Goal: Download file/media

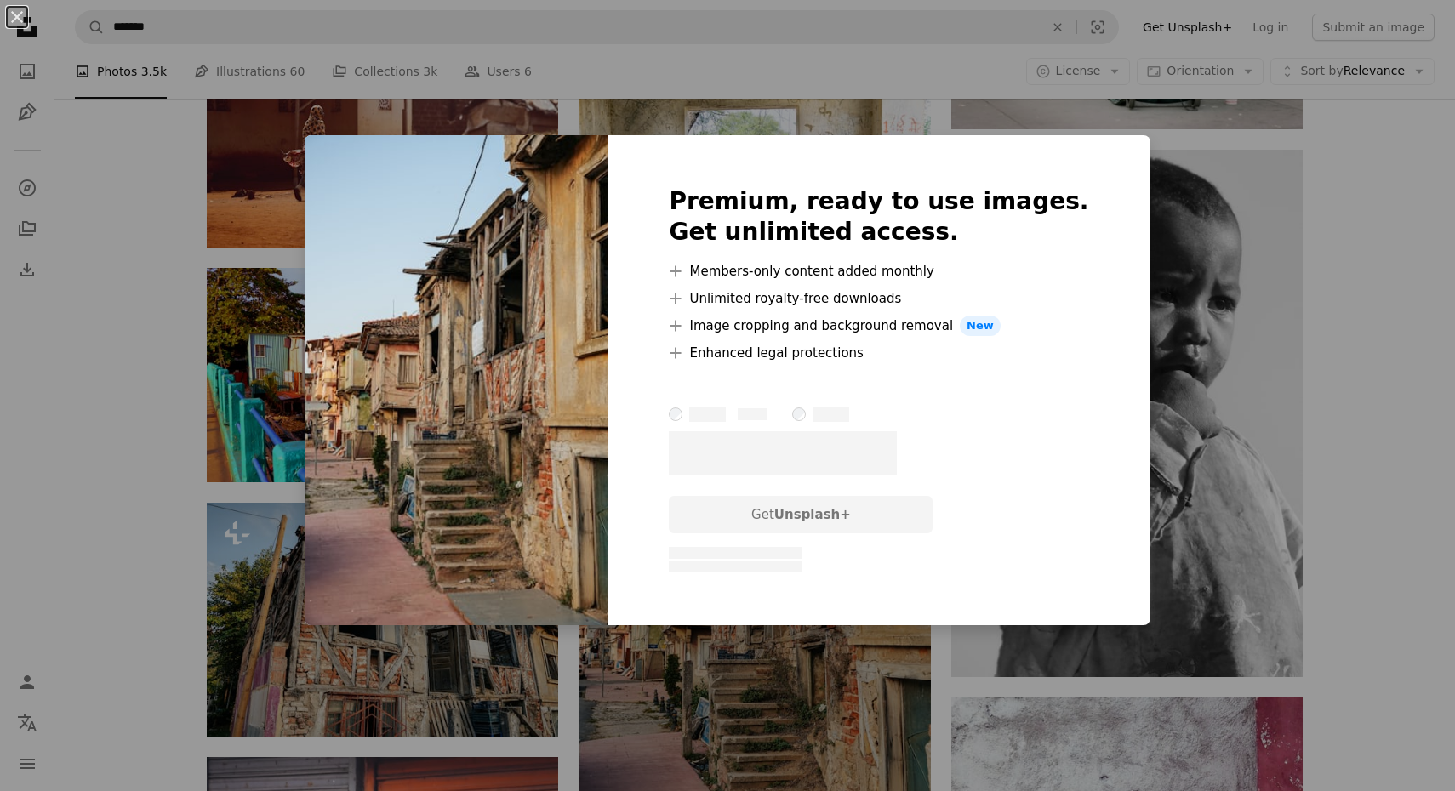
scroll to position [11224, 0]
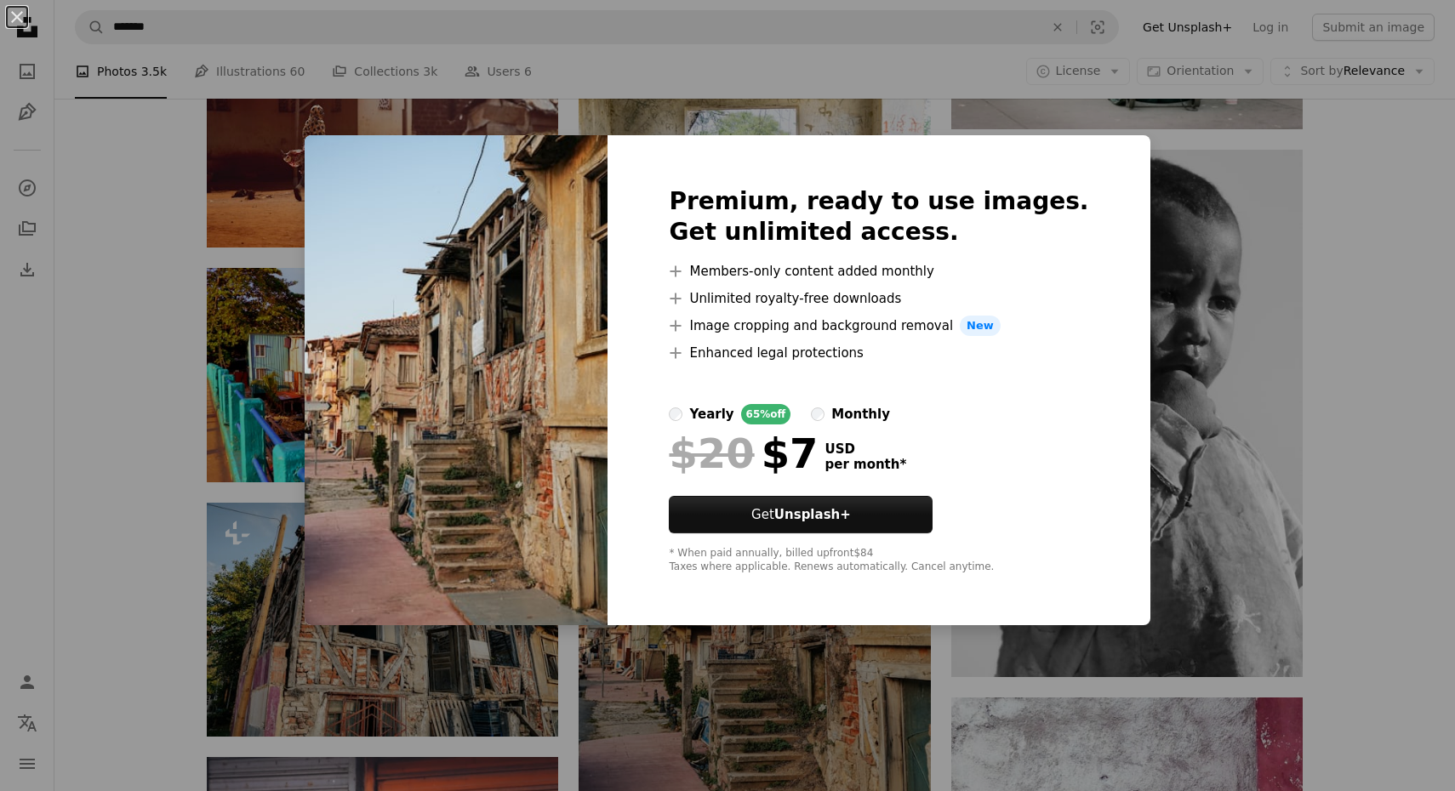
click at [928, 661] on div "An X shape Premium, ready to use images. Get unlimited access. A plus sign Memb…" at bounding box center [727, 395] width 1455 height 791
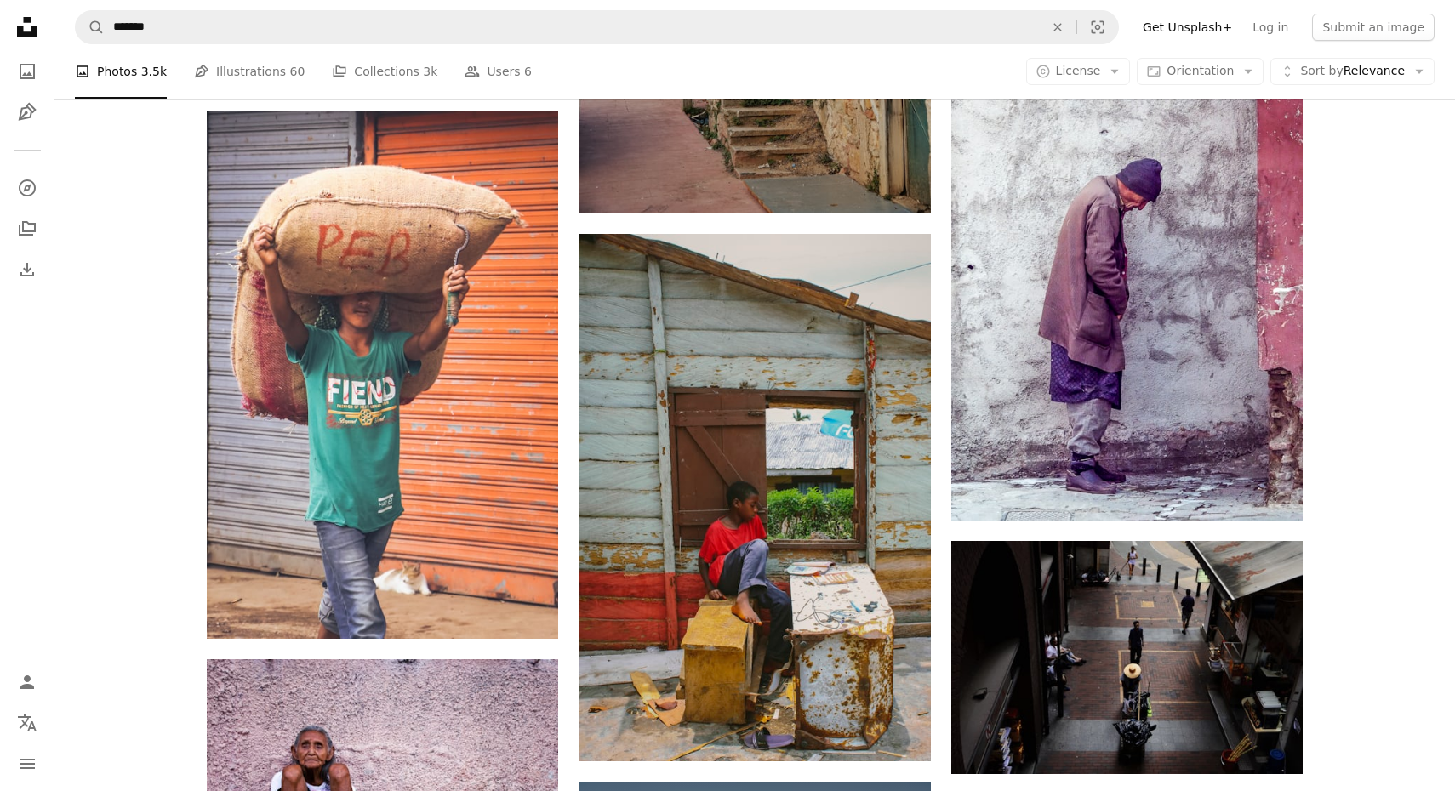
scroll to position [11822, 0]
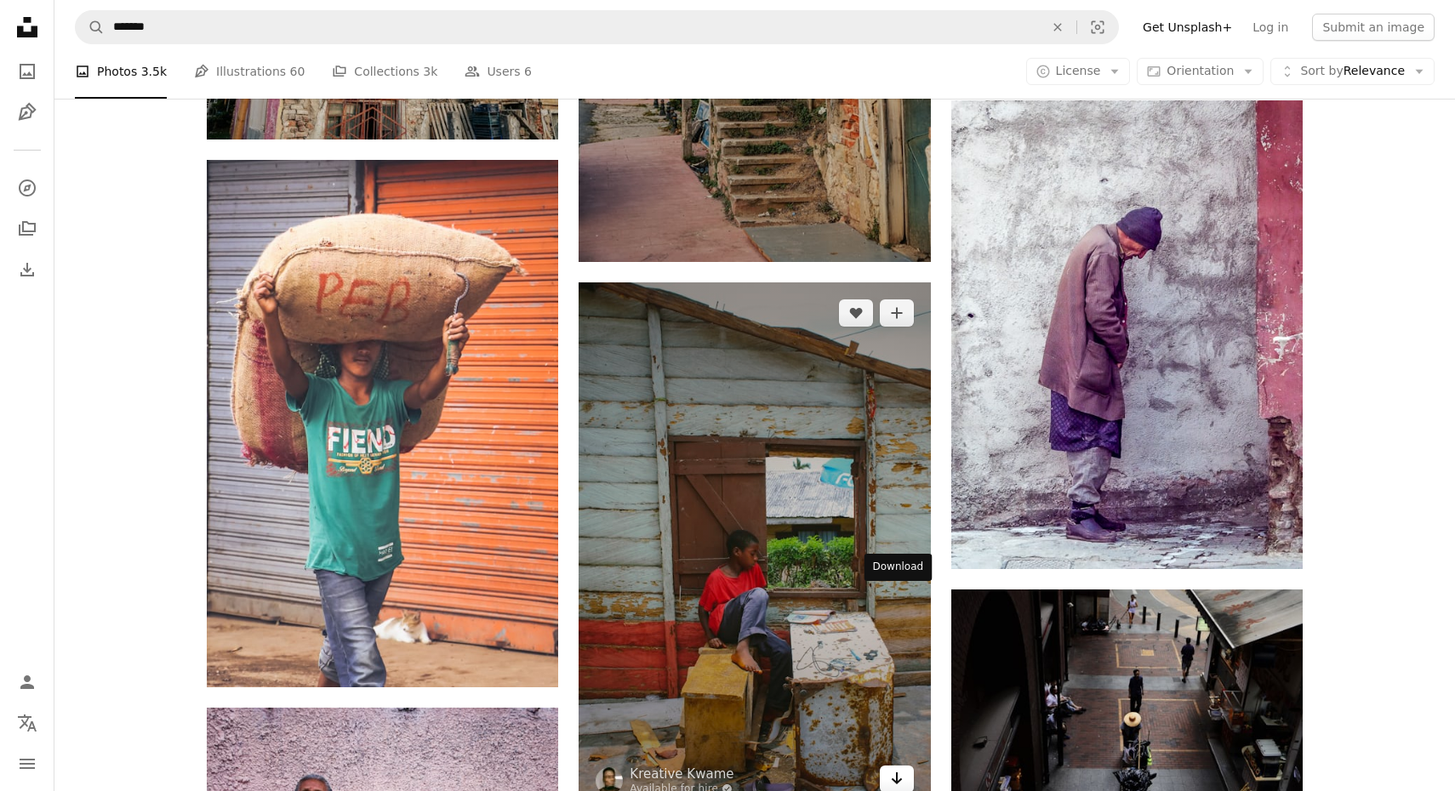
click at [895, 768] on icon "Arrow pointing down" at bounding box center [897, 778] width 14 height 20
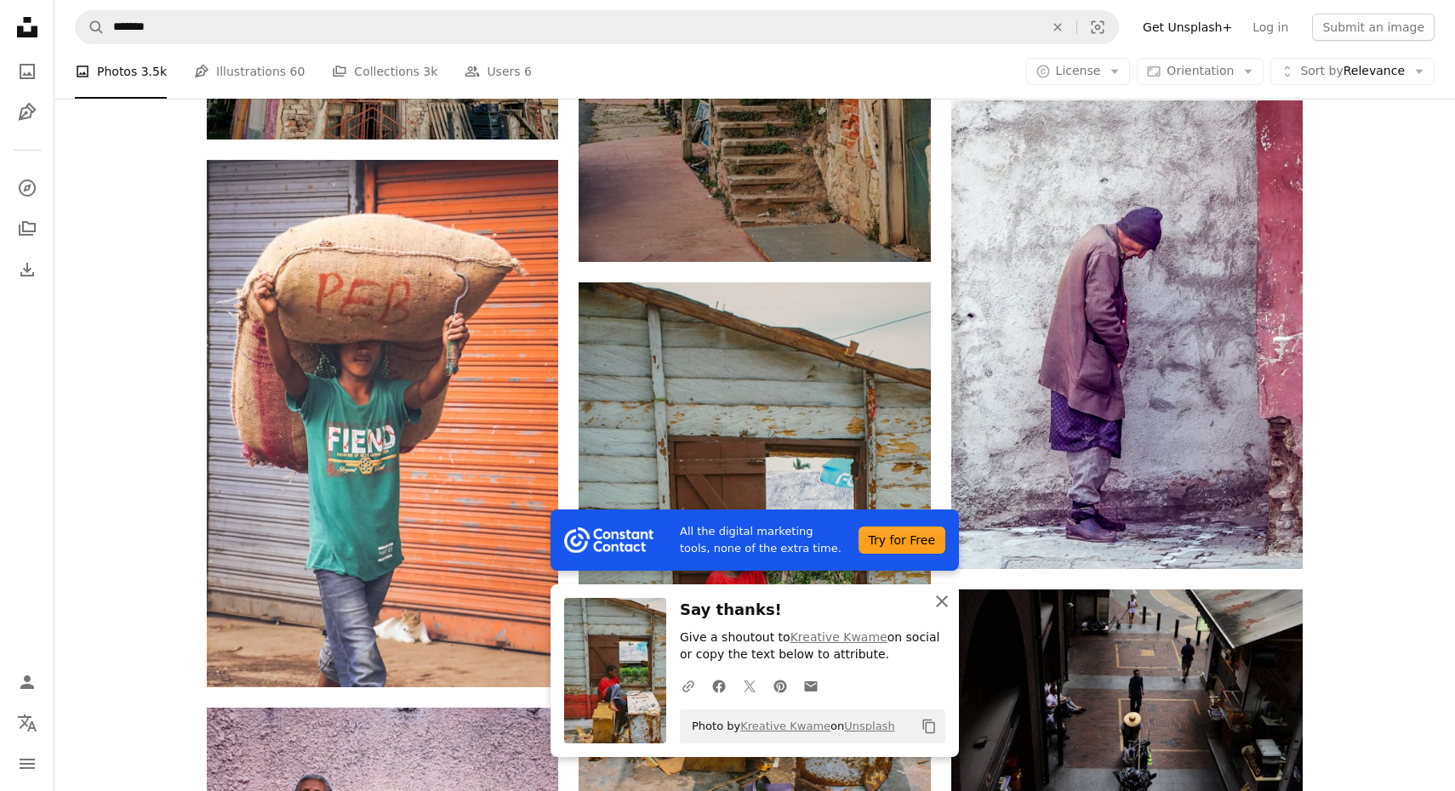
click at [940, 603] on icon "button" at bounding box center [942, 602] width 12 height 12
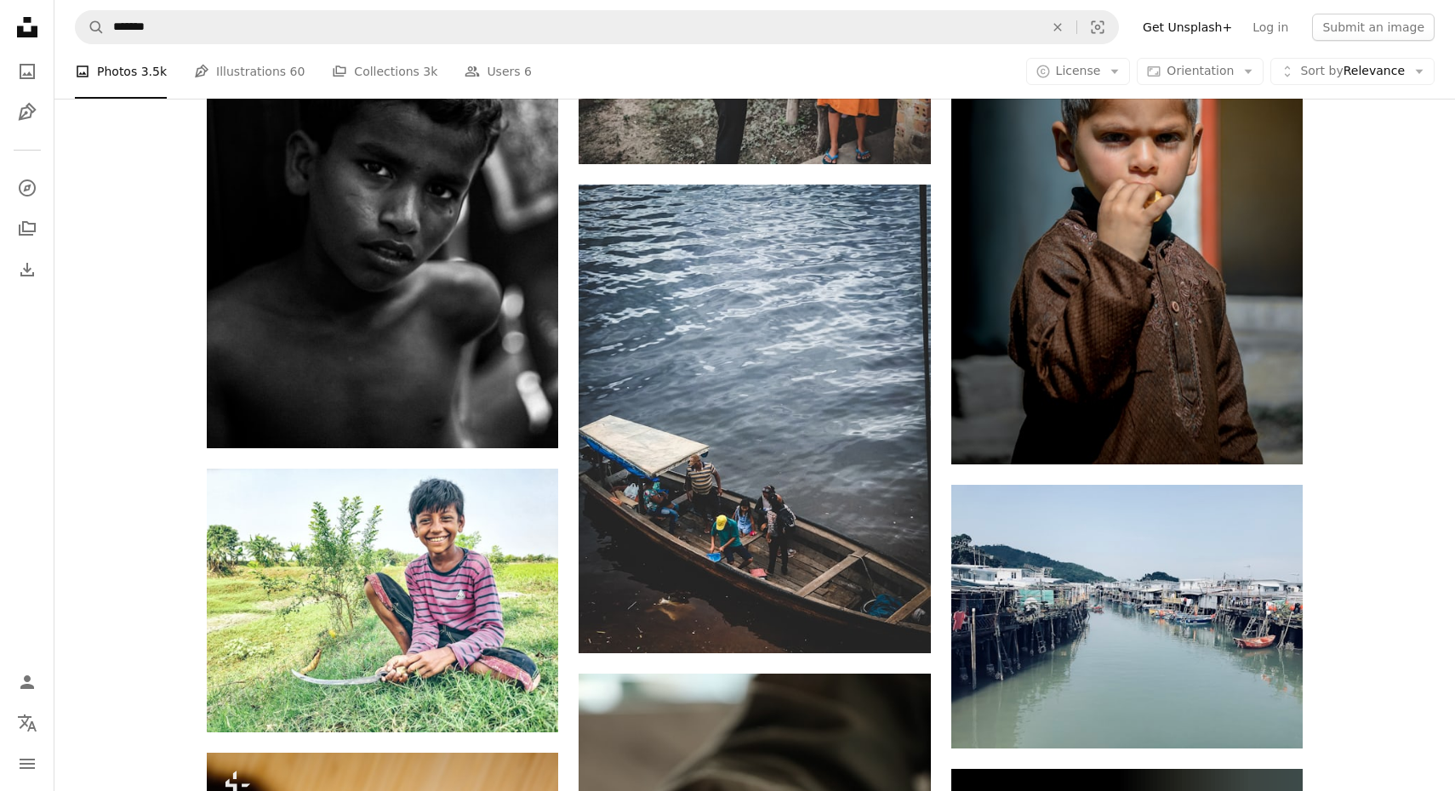
scroll to position [32999, 0]
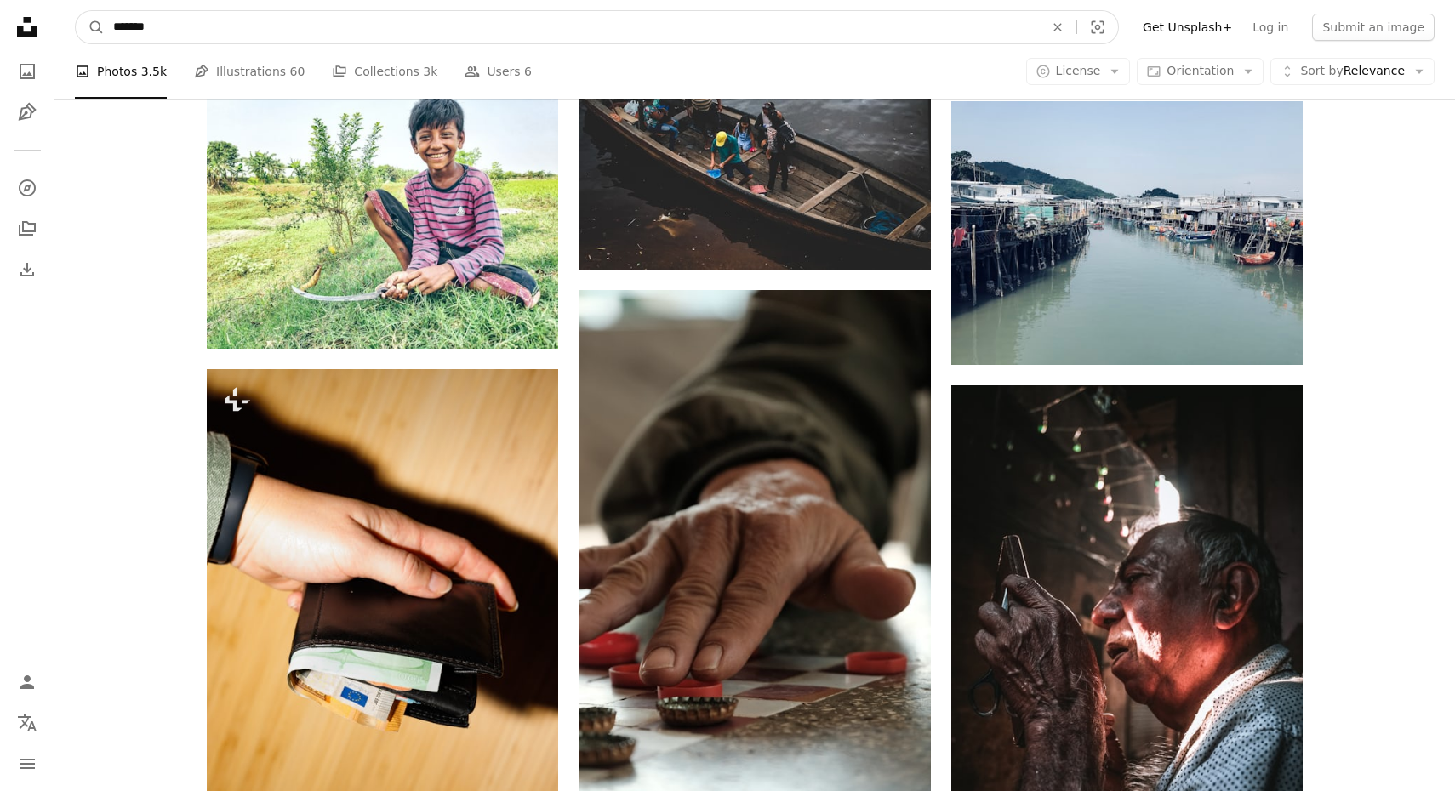
click at [532, 26] on input "*******" at bounding box center [572, 27] width 934 height 32
type input "*"
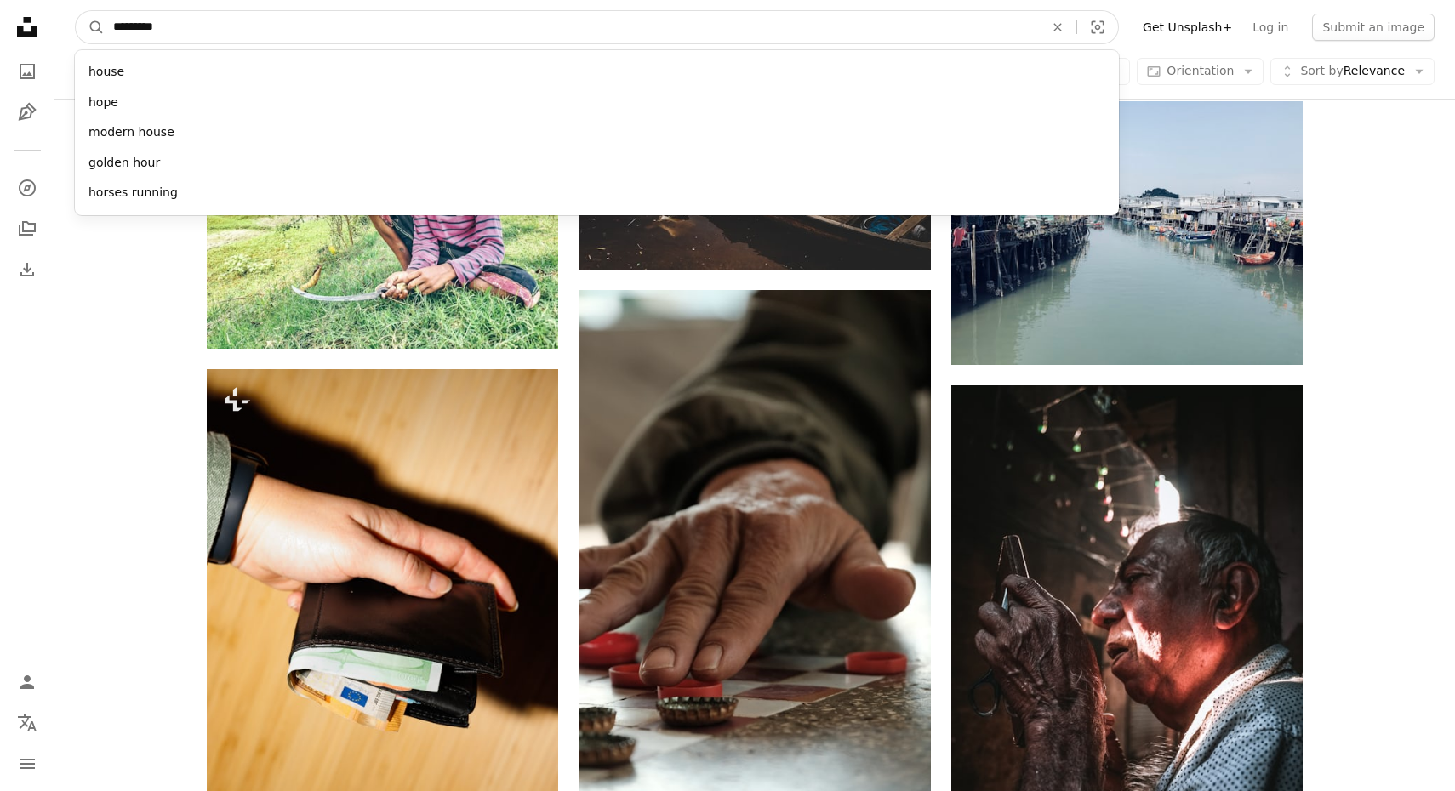
type input "**********"
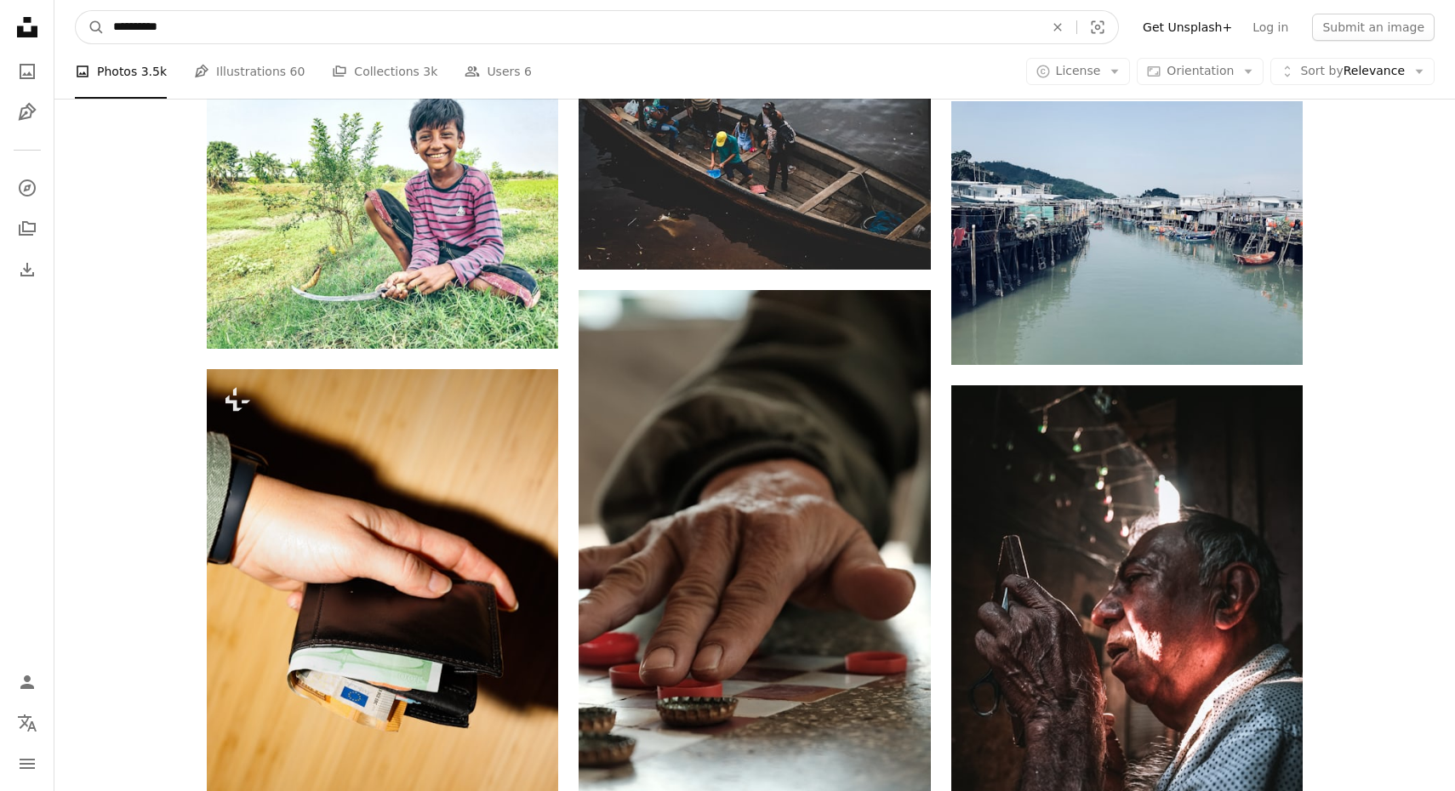
click at [90, 27] on button "A magnifying glass" at bounding box center [90, 27] width 29 height 32
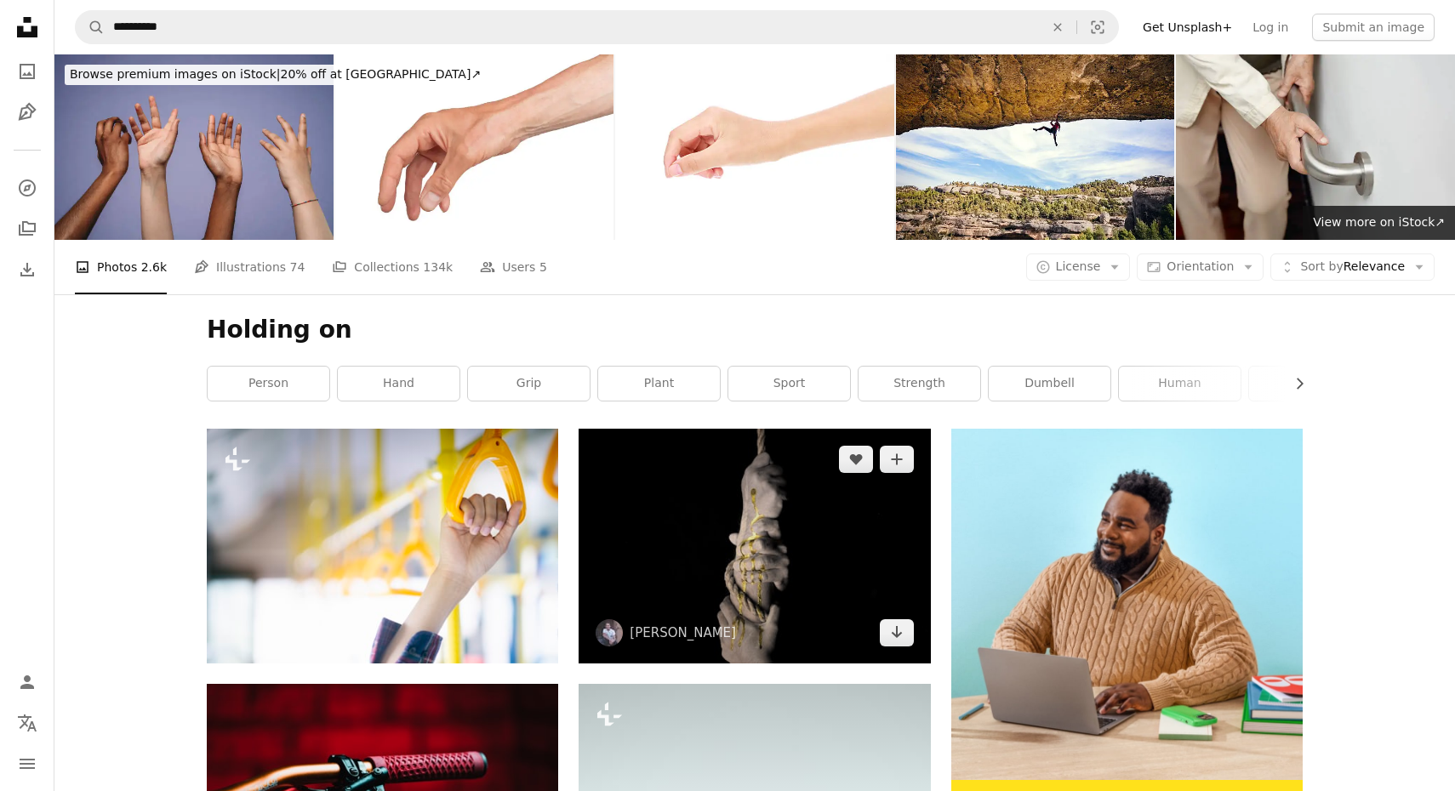
click at [700, 429] on img at bounding box center [754, 546] width 351 height 234
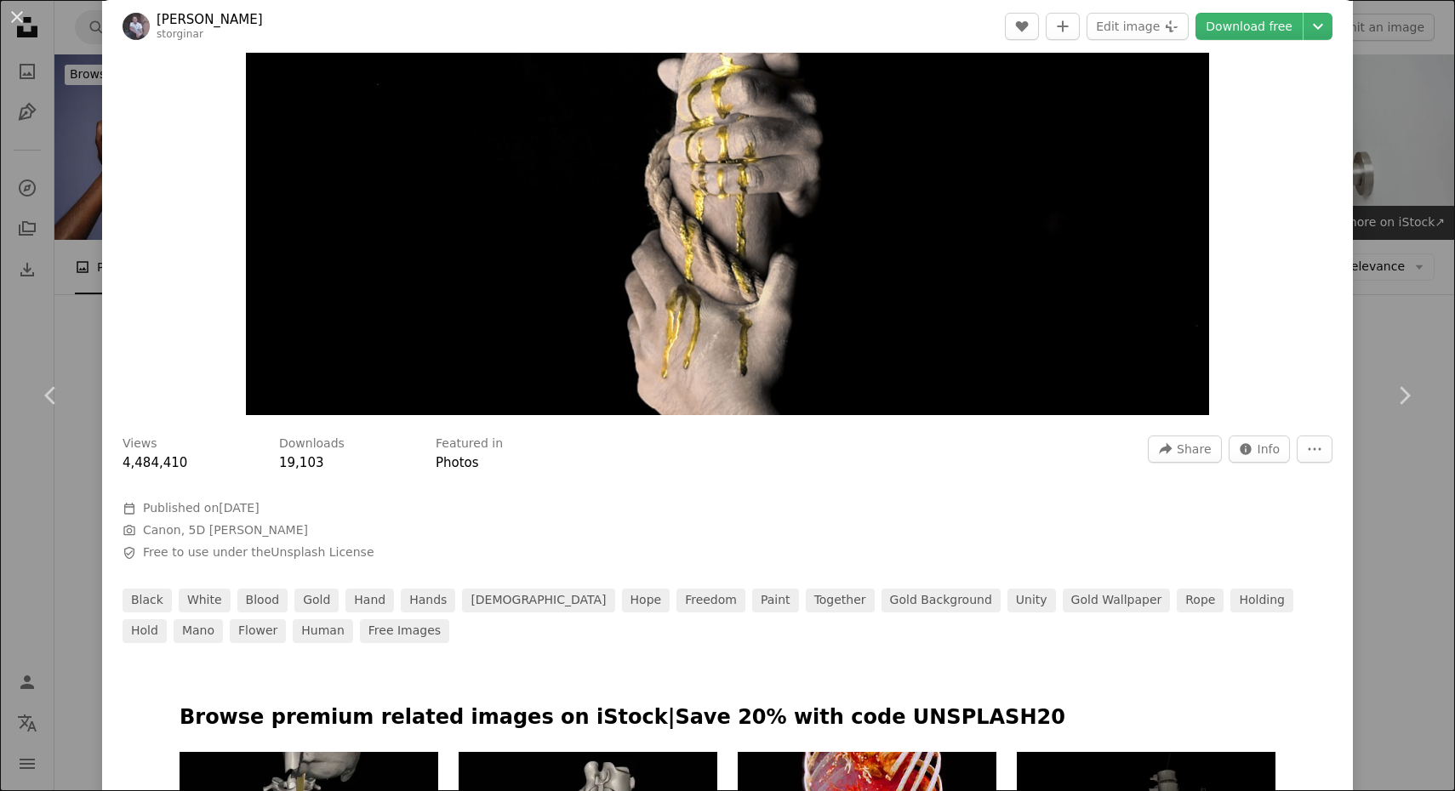
scroll to position [303, 0]
click at [622, 594] on link "hope" at bounding box center [646, 600] width 49 height 24
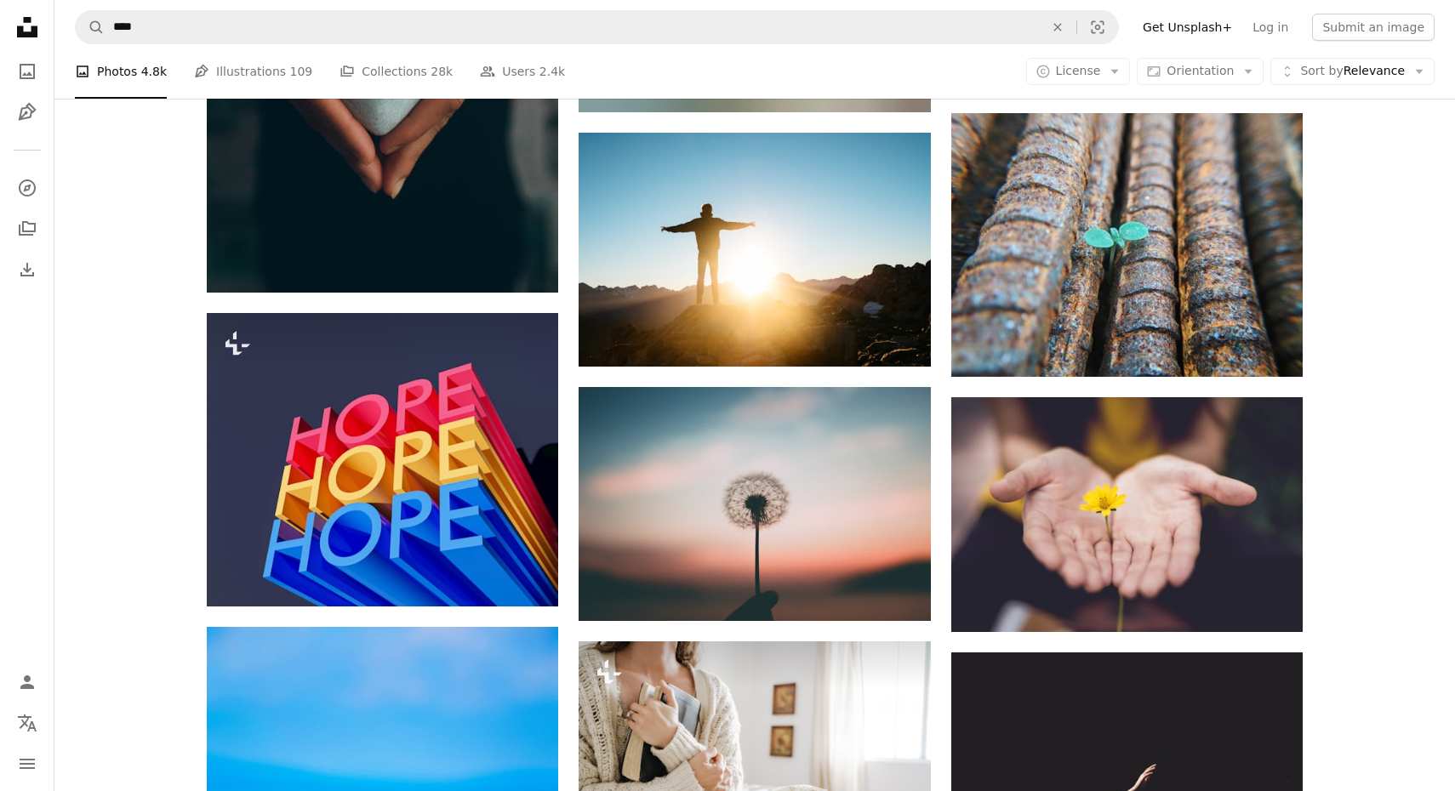
scroll to position [1286, 0]
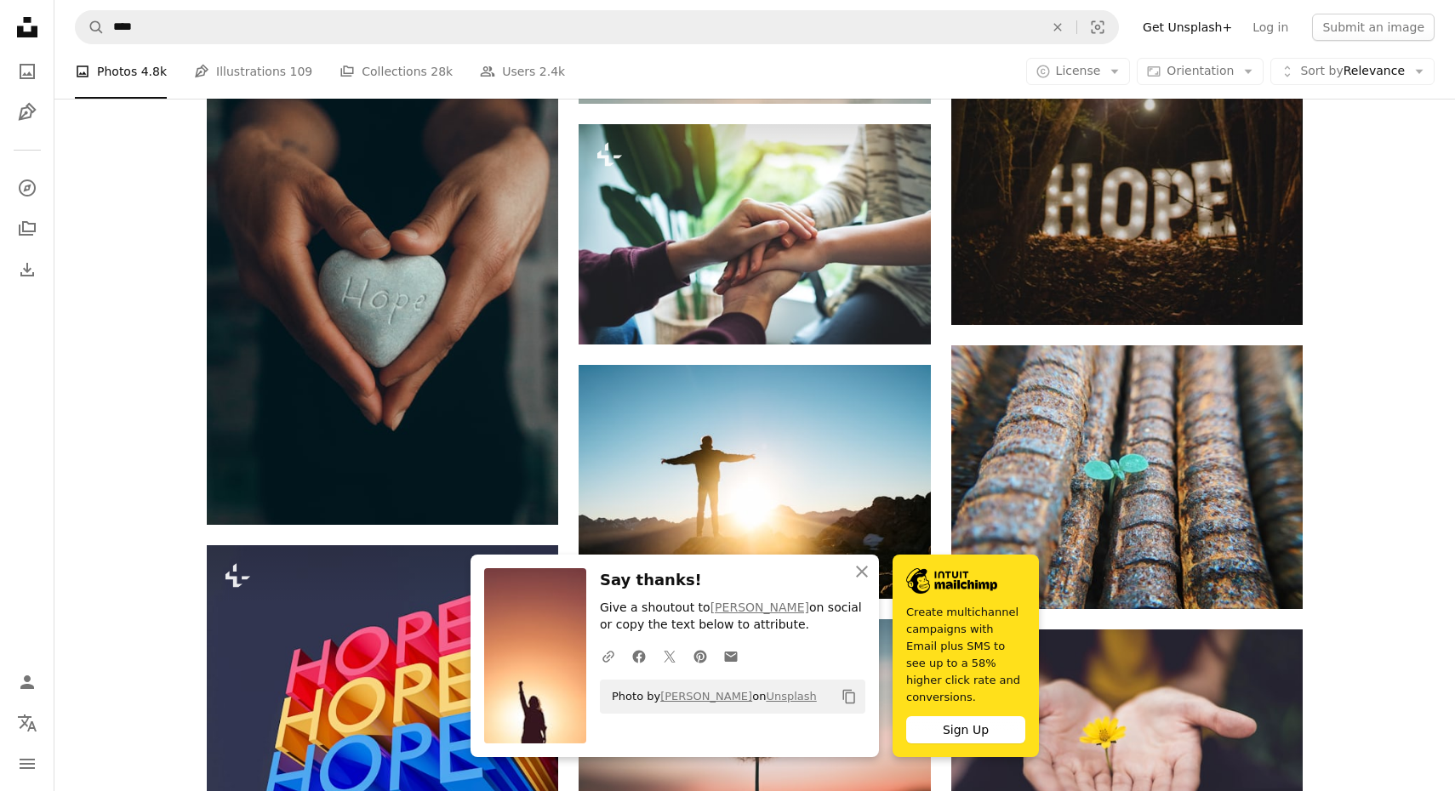
scroll to position [1106, 0]
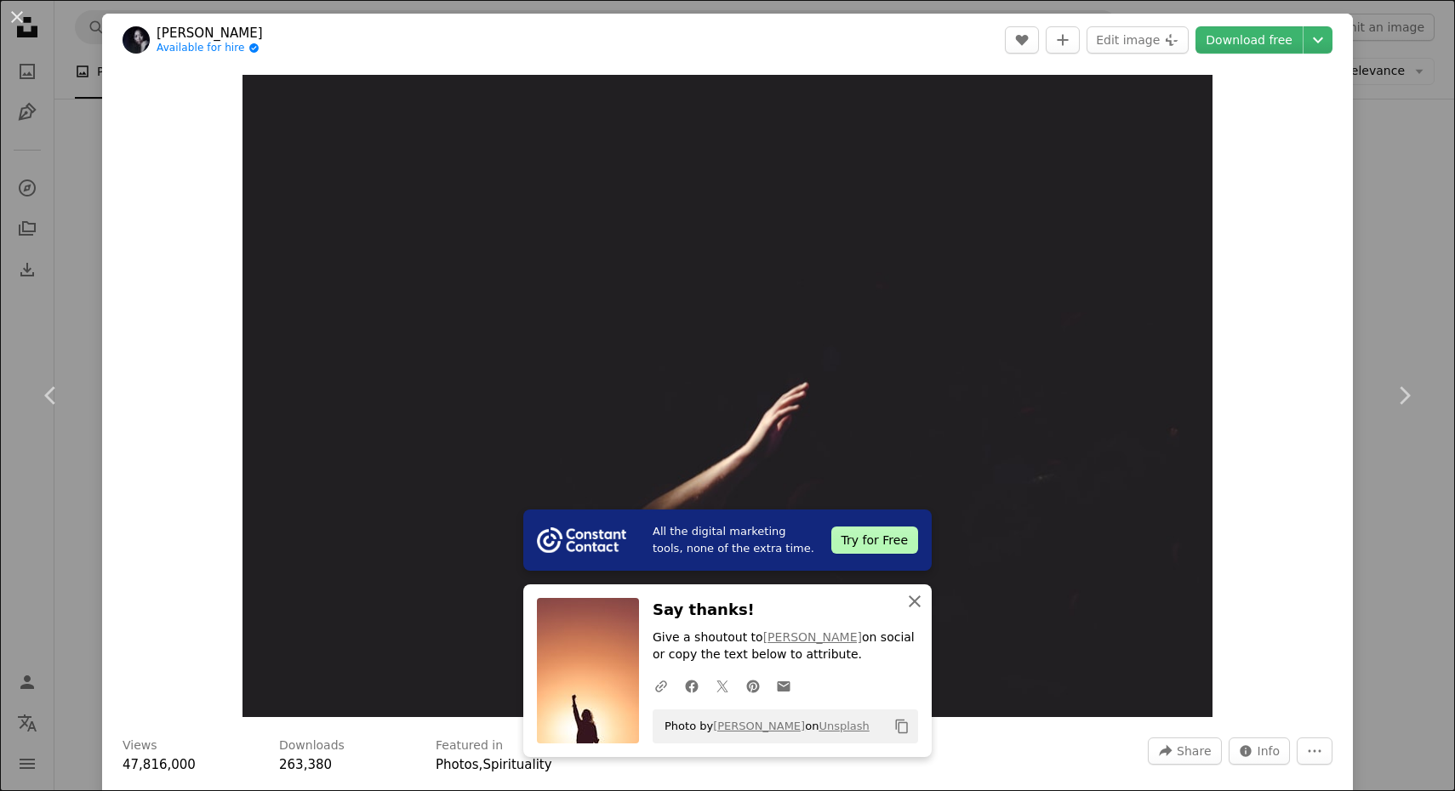
click at [920, 612] on icon "An X shape" at bounding box center [915, 601] width 20 height 20
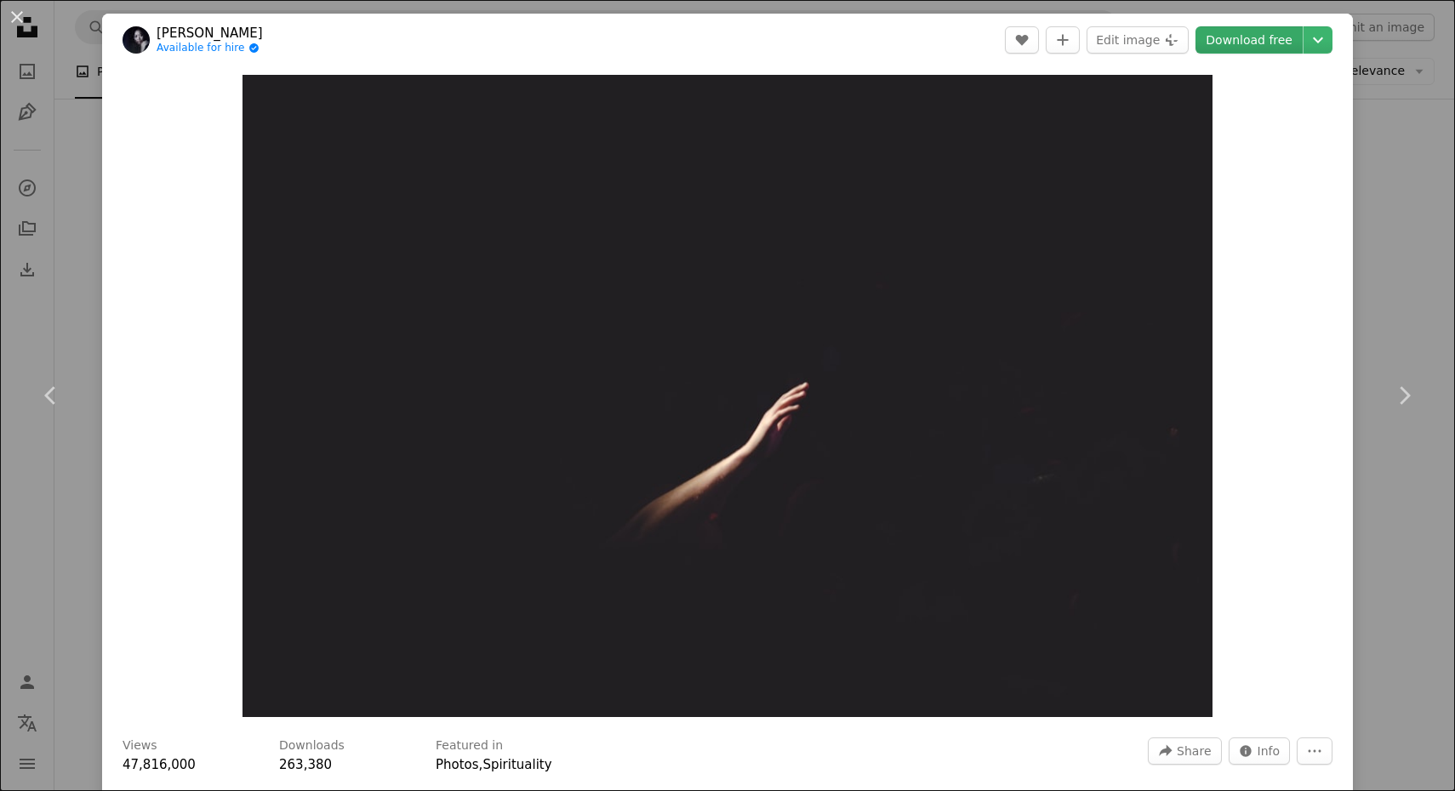
click at [1256, 49] on link "Download free" at bounding box center [1249, 39] width 107 height 27
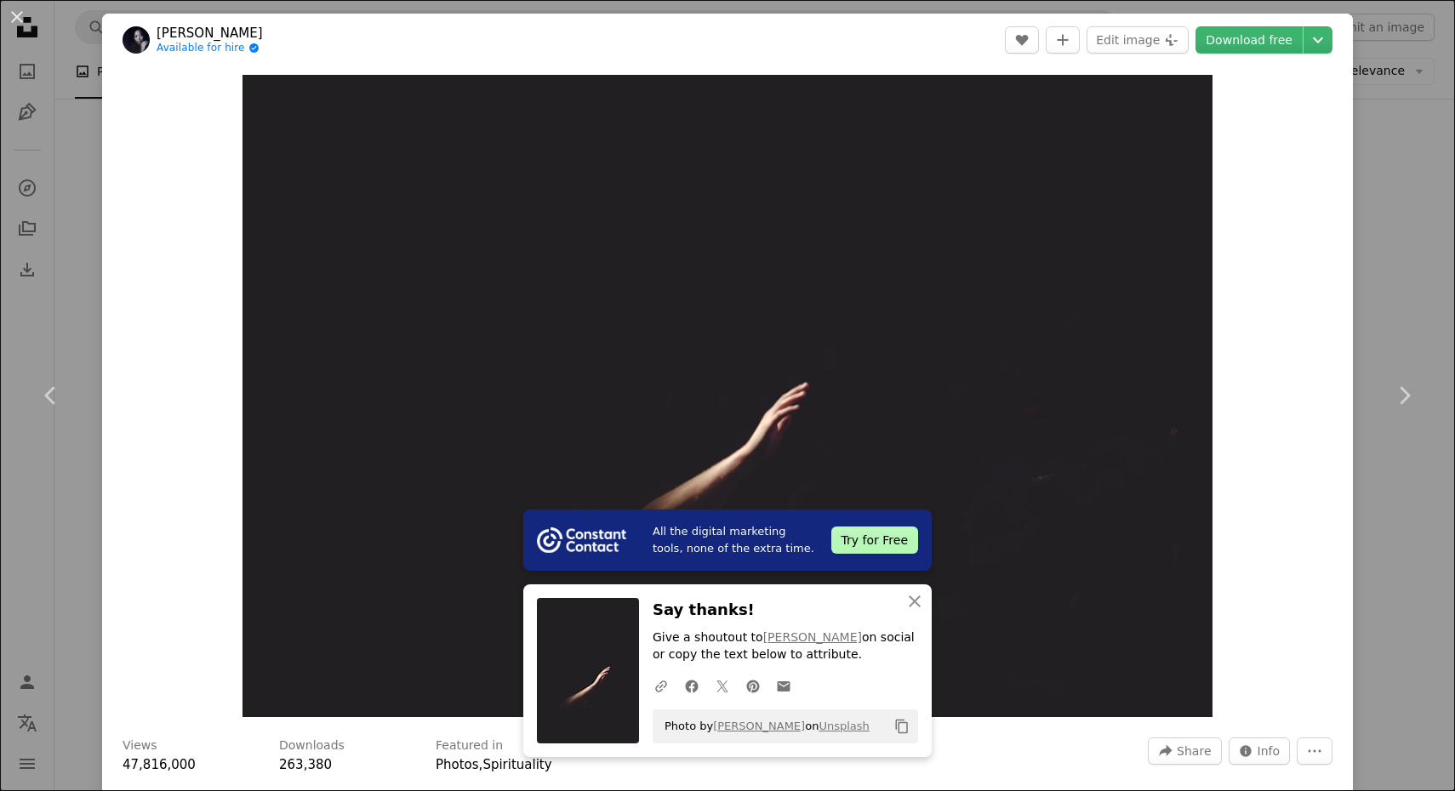
click at [1403, 251] on div "An X shape Chevron left Chevron right All the digital marketing tools, none of …" at bounding box center [727, 395] width 1455 height 791
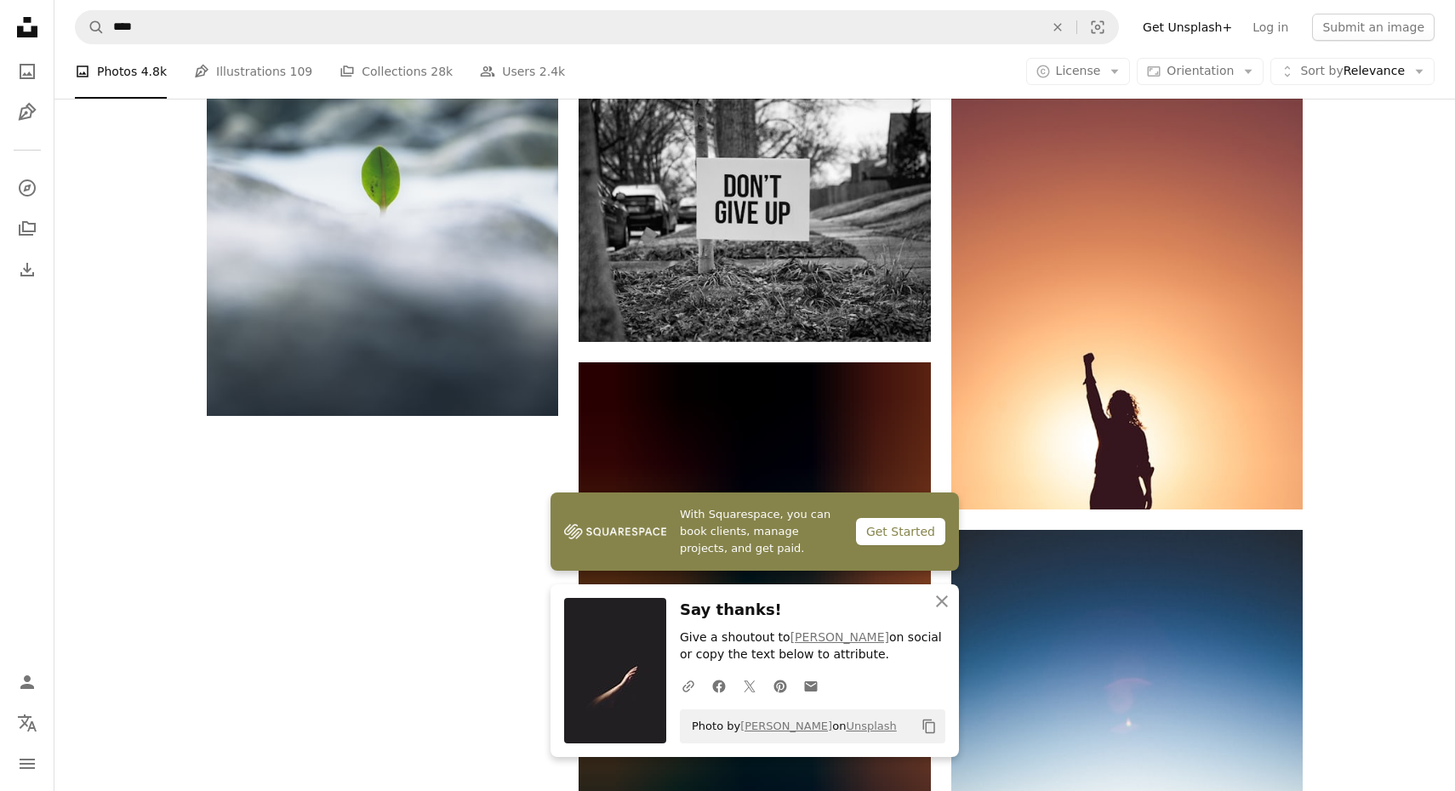
scroll to position [2327, 0]
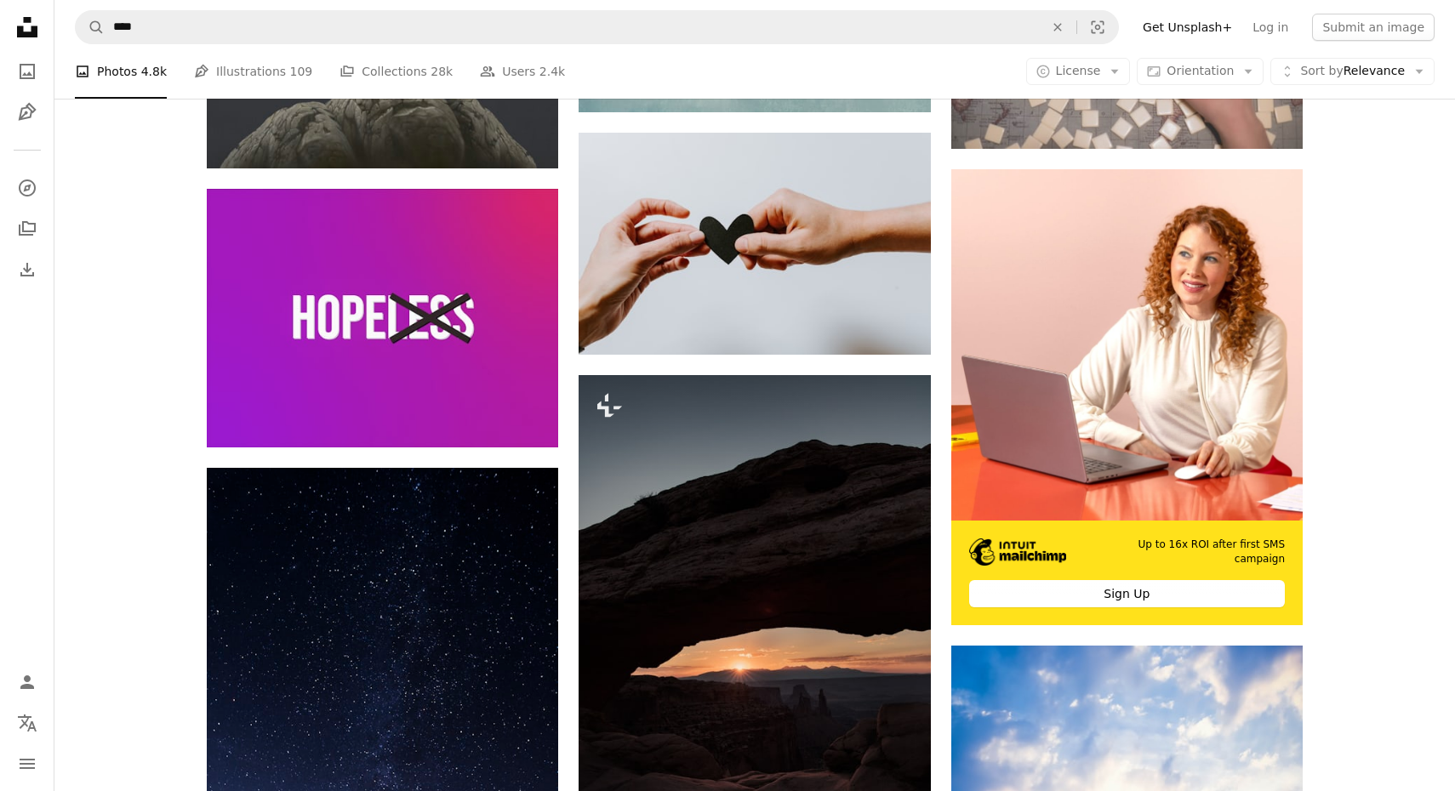
scroll to position [6689, 0]
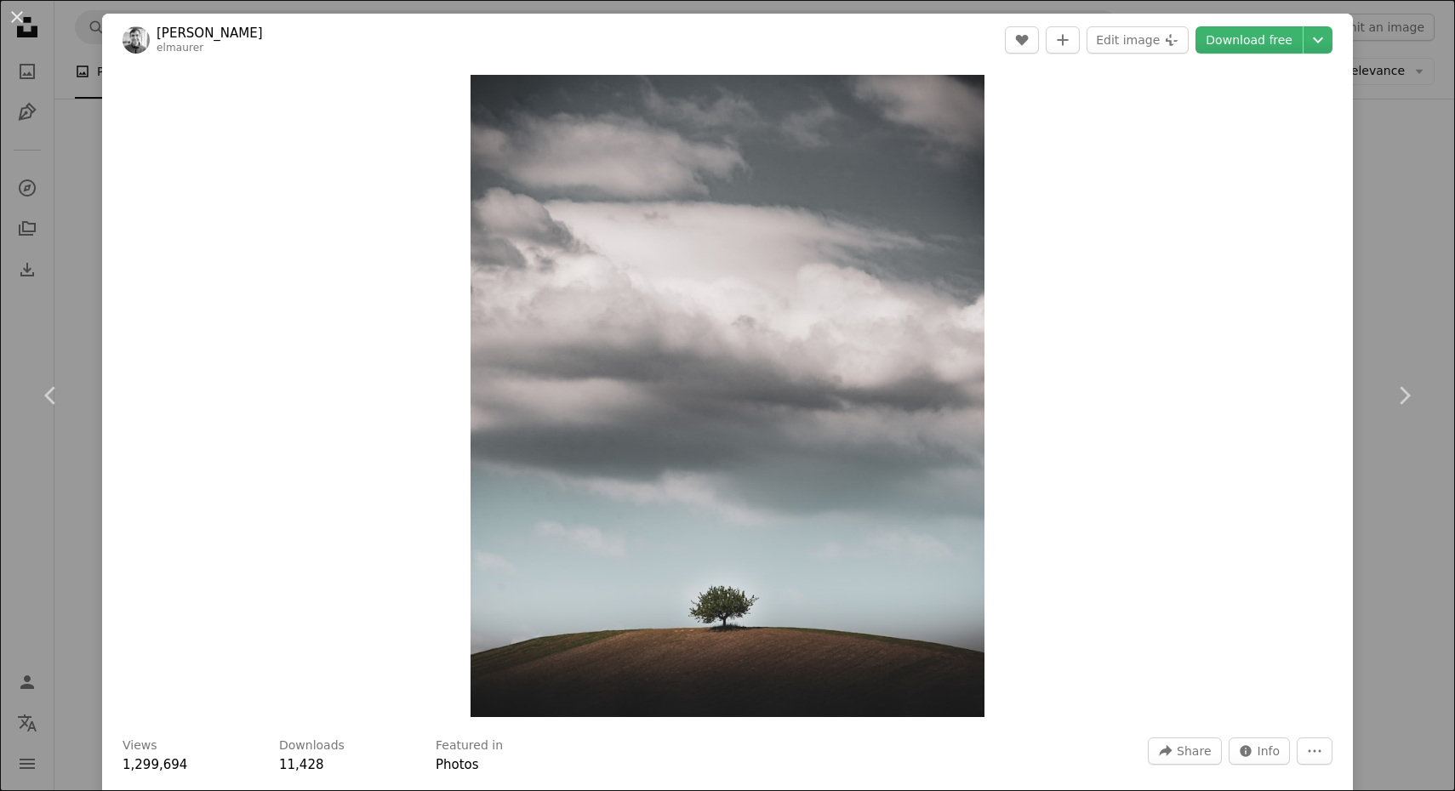
click at [1406, 259] on div "An X shape Chevron left Chevron right [PERSON_NAME] elmaurer A heart A plus sig…" at bounding box center [727, 395] width 1455 height 791
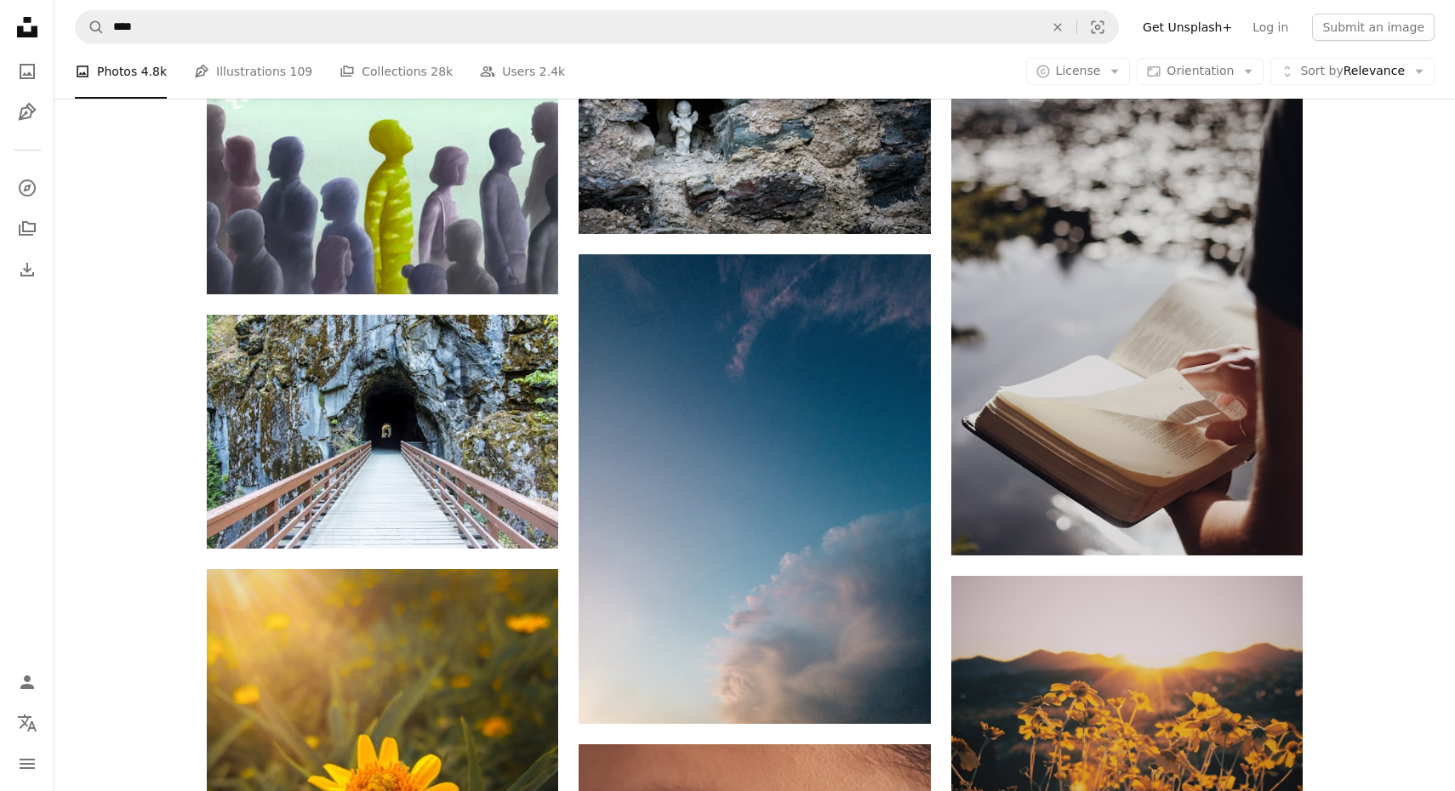
scroll to position [11139, 0]
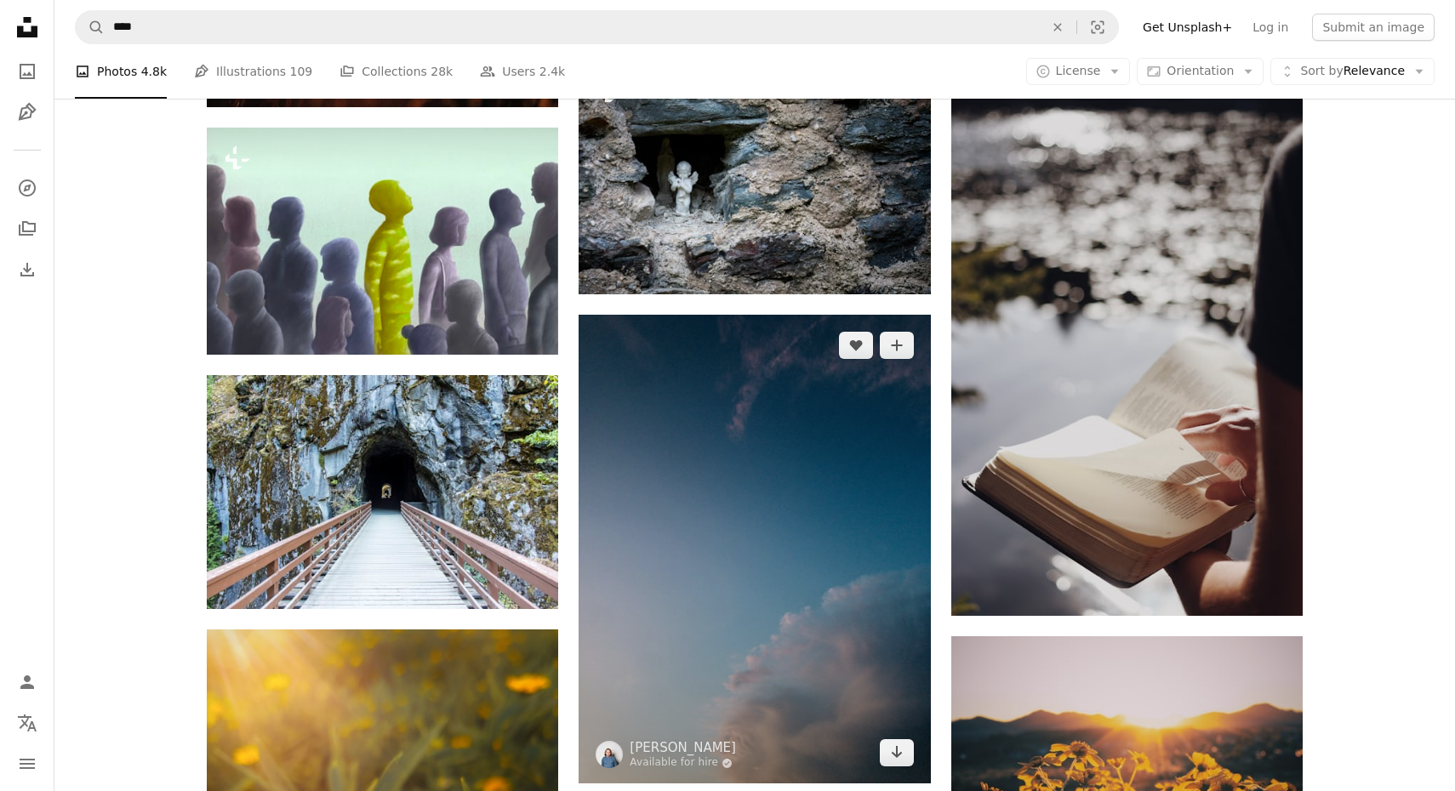
click at [769, 371] on img at bounding box center [754, 549] width 351 height 469
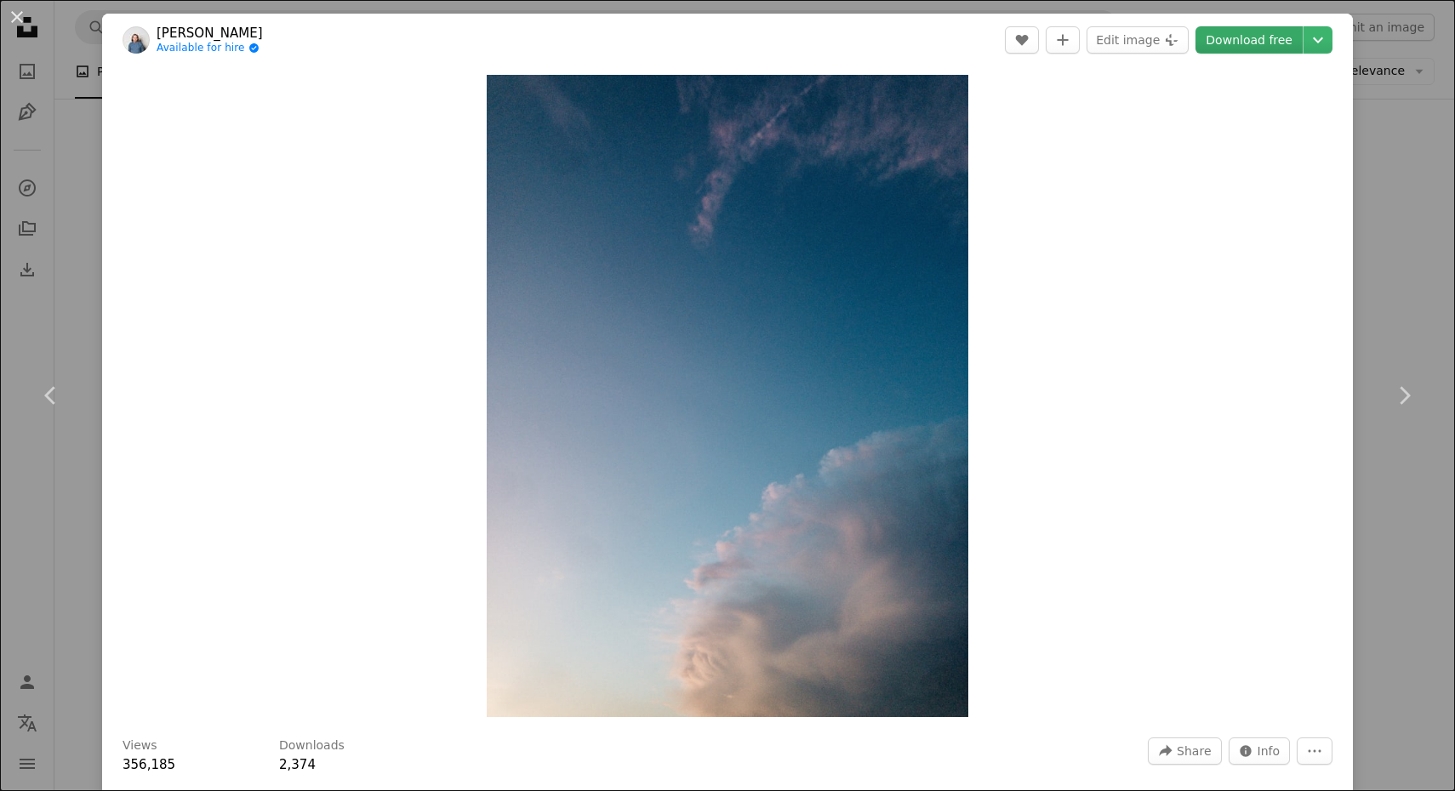
click at [1260, 49] on link "Download free" at bounding box center [1249, 39] width 107 height 27
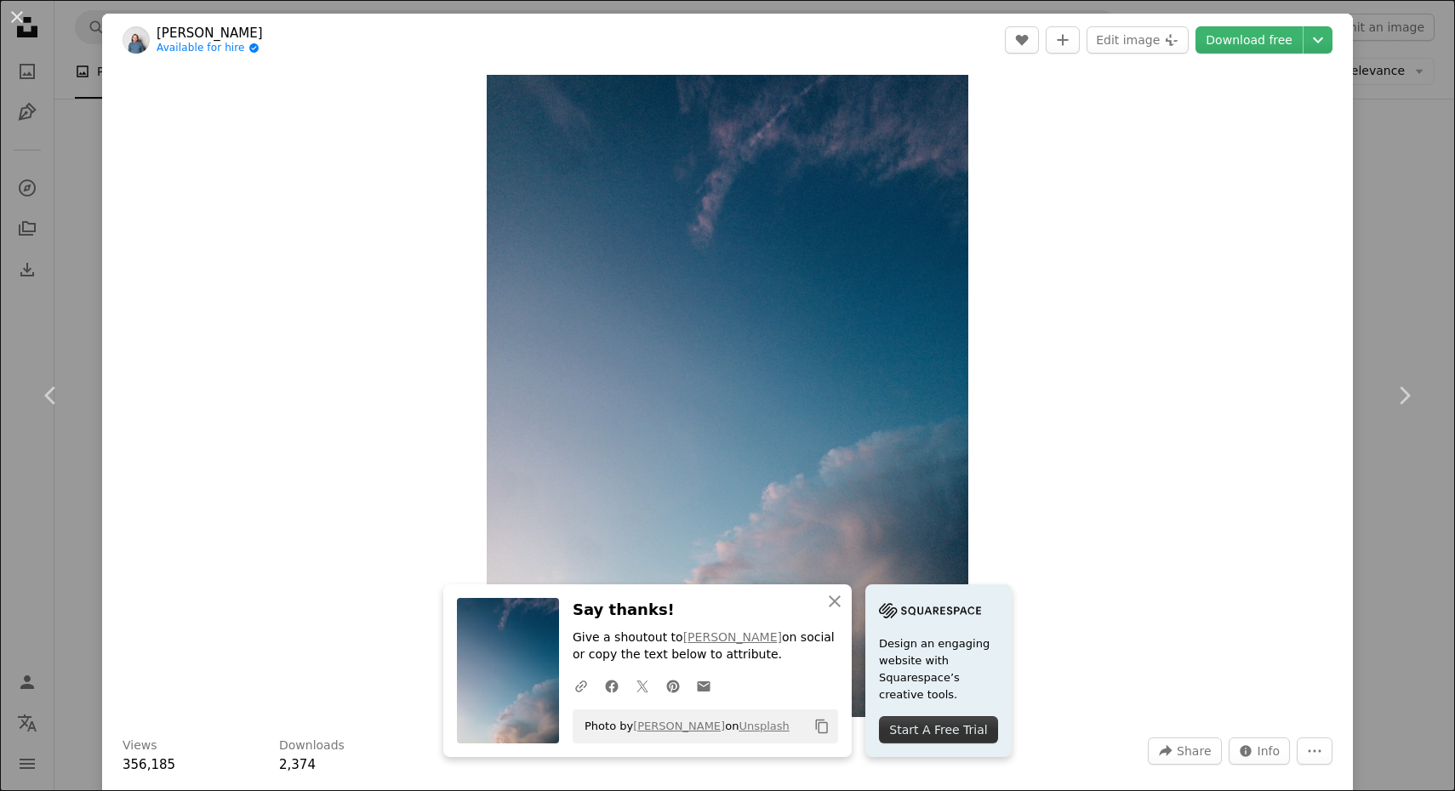
click at [1402, 177] on div "An X shape Chevron left Chevron right An X shape Close Say thanks! Give a shout…" at bounding box center [727, 395] width 1455 height 791
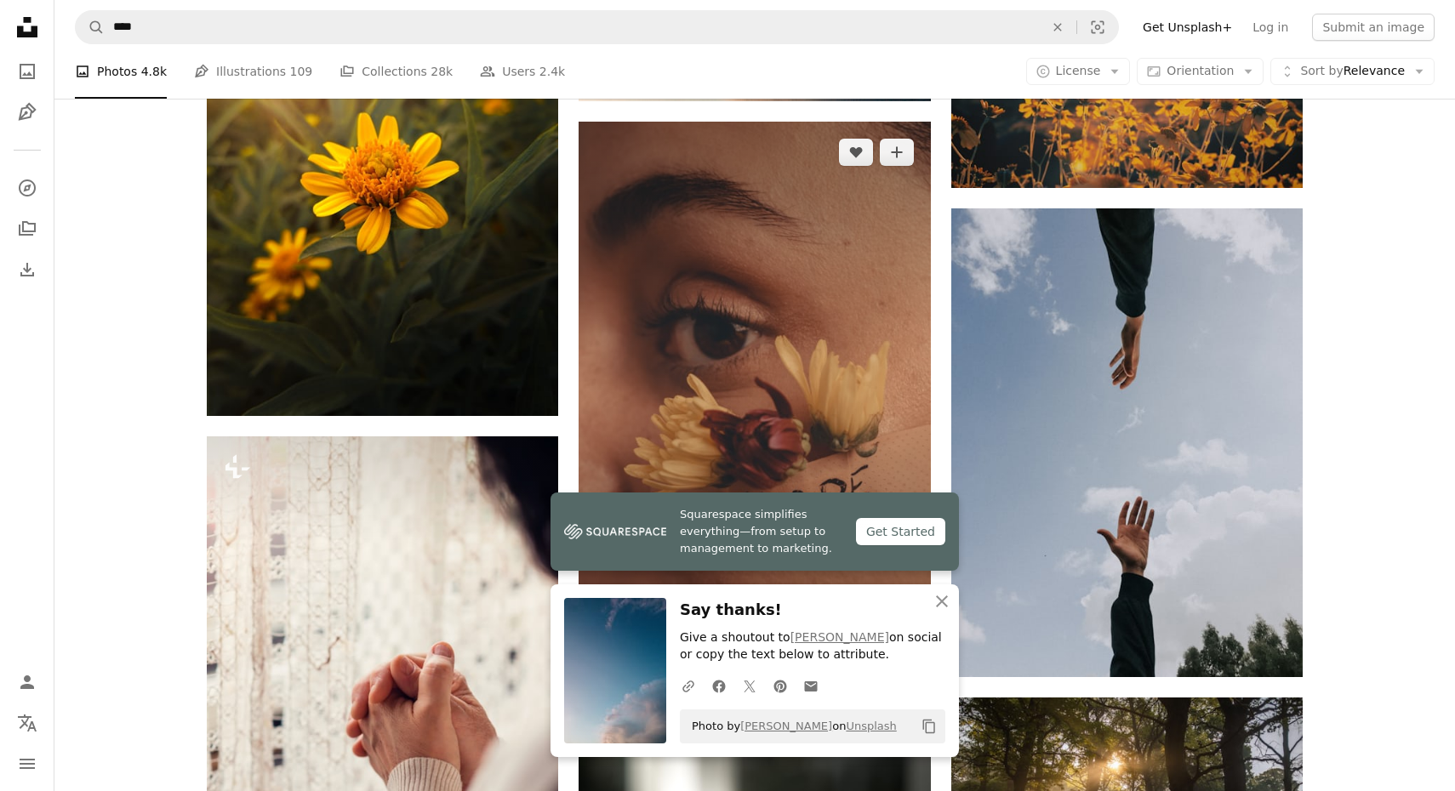
scroll to position [11864, 0]
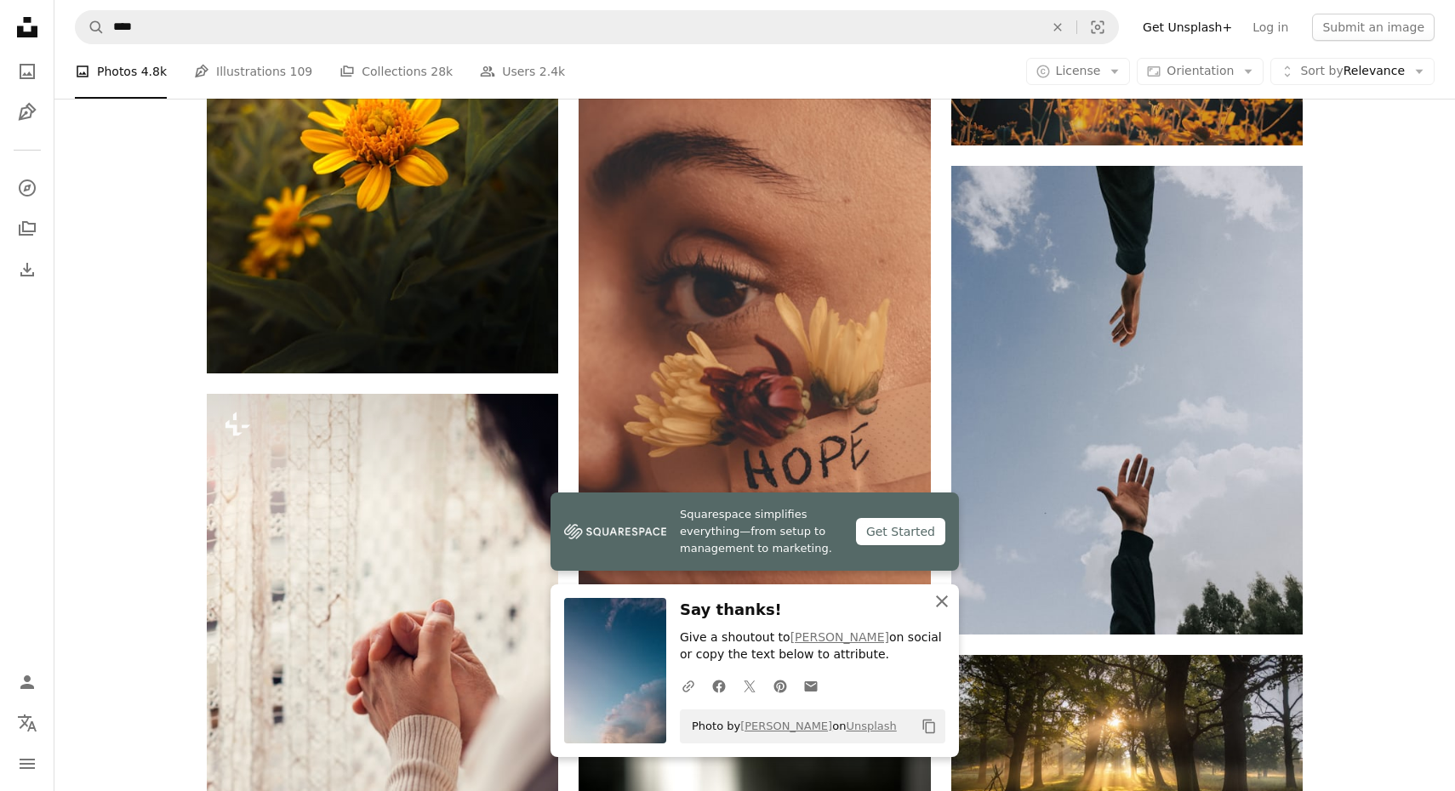
click at [946, 611] on icon "An X shape" at bounding box center [942, 601] width 20 height 20
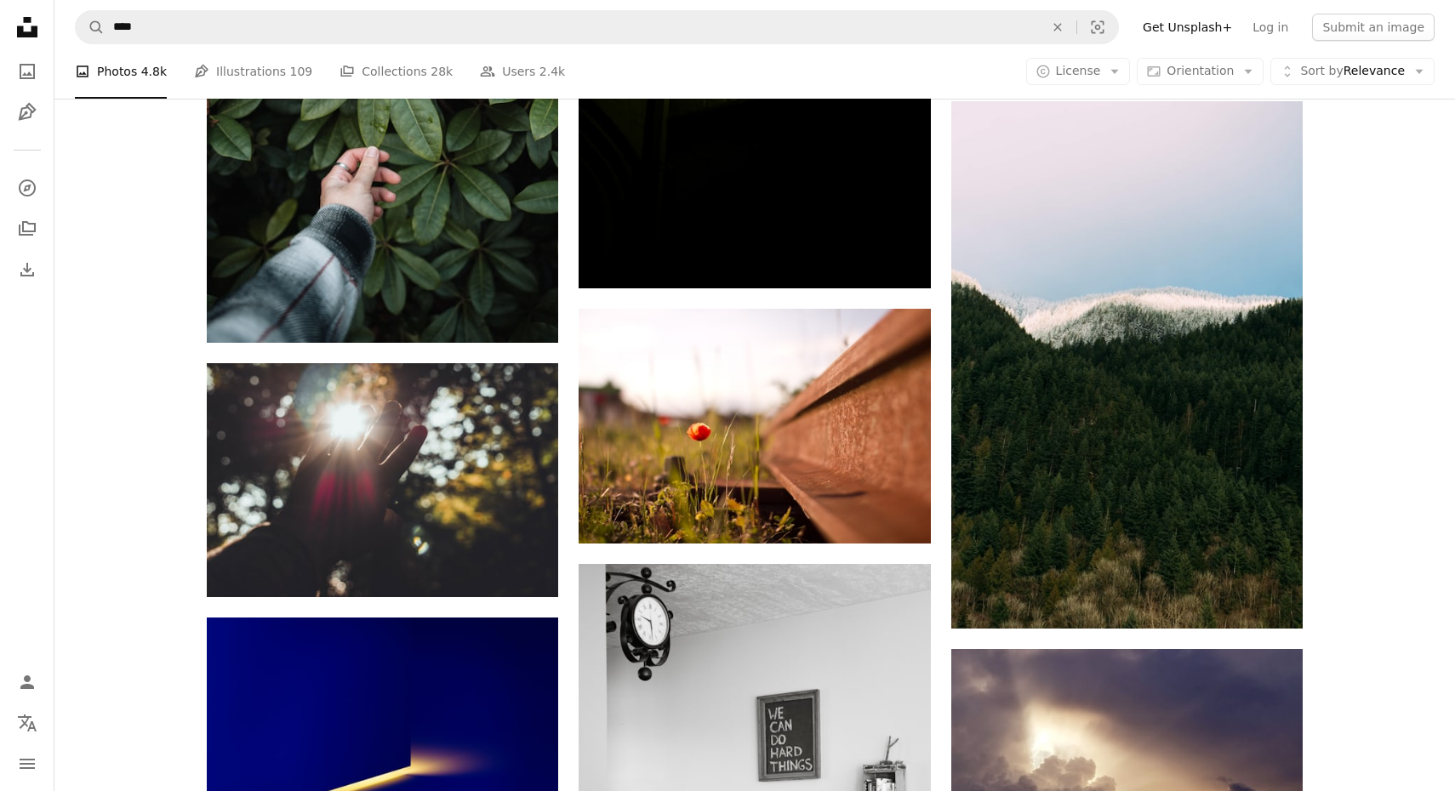
scroll to position [15719, 0]
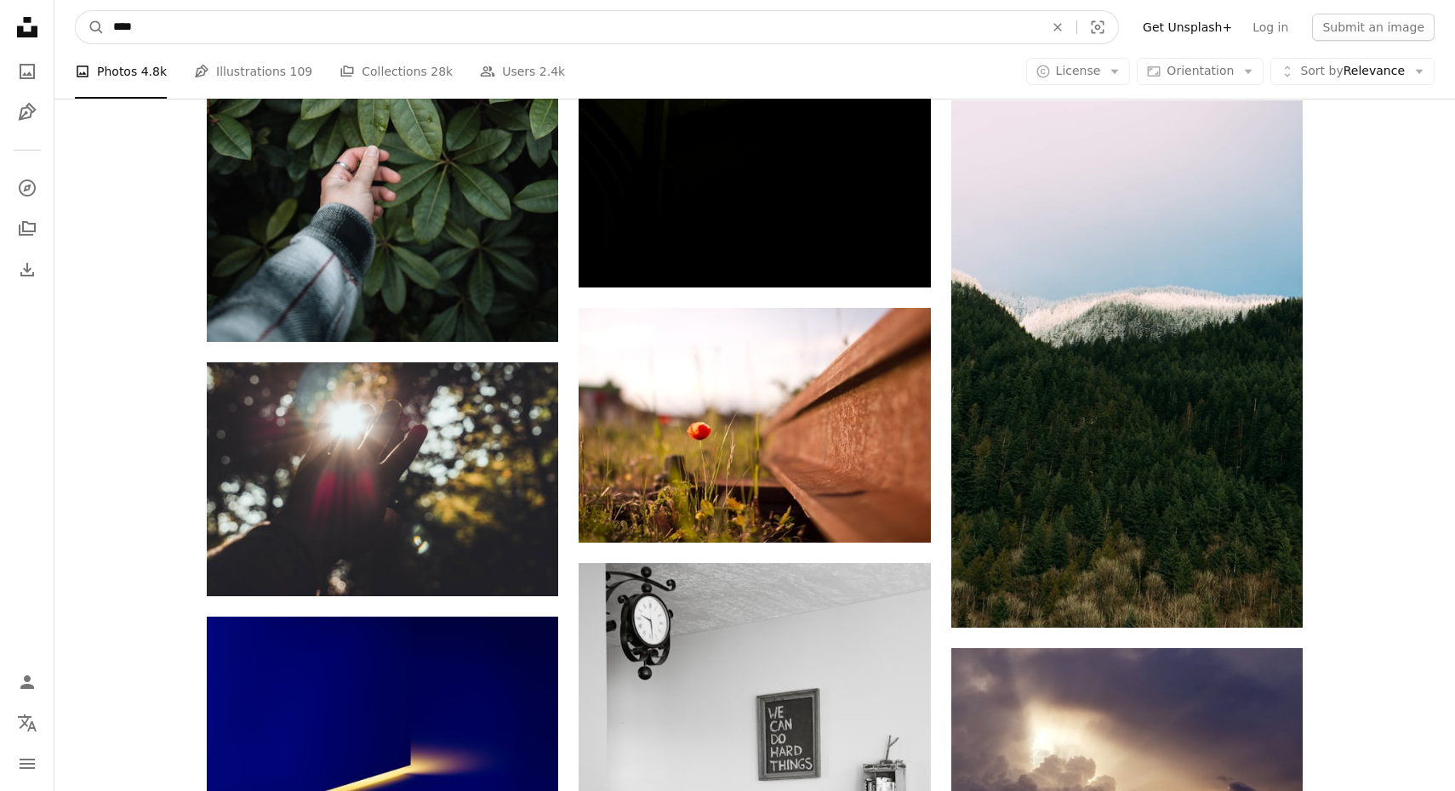
click at [533, 26] on input "****" at bounding box center [572, 27] width 934 height 32
type input "******"
click at [90, 27] on button "A magnifying glass" at bounding box center [90, 27] width 29 height 32
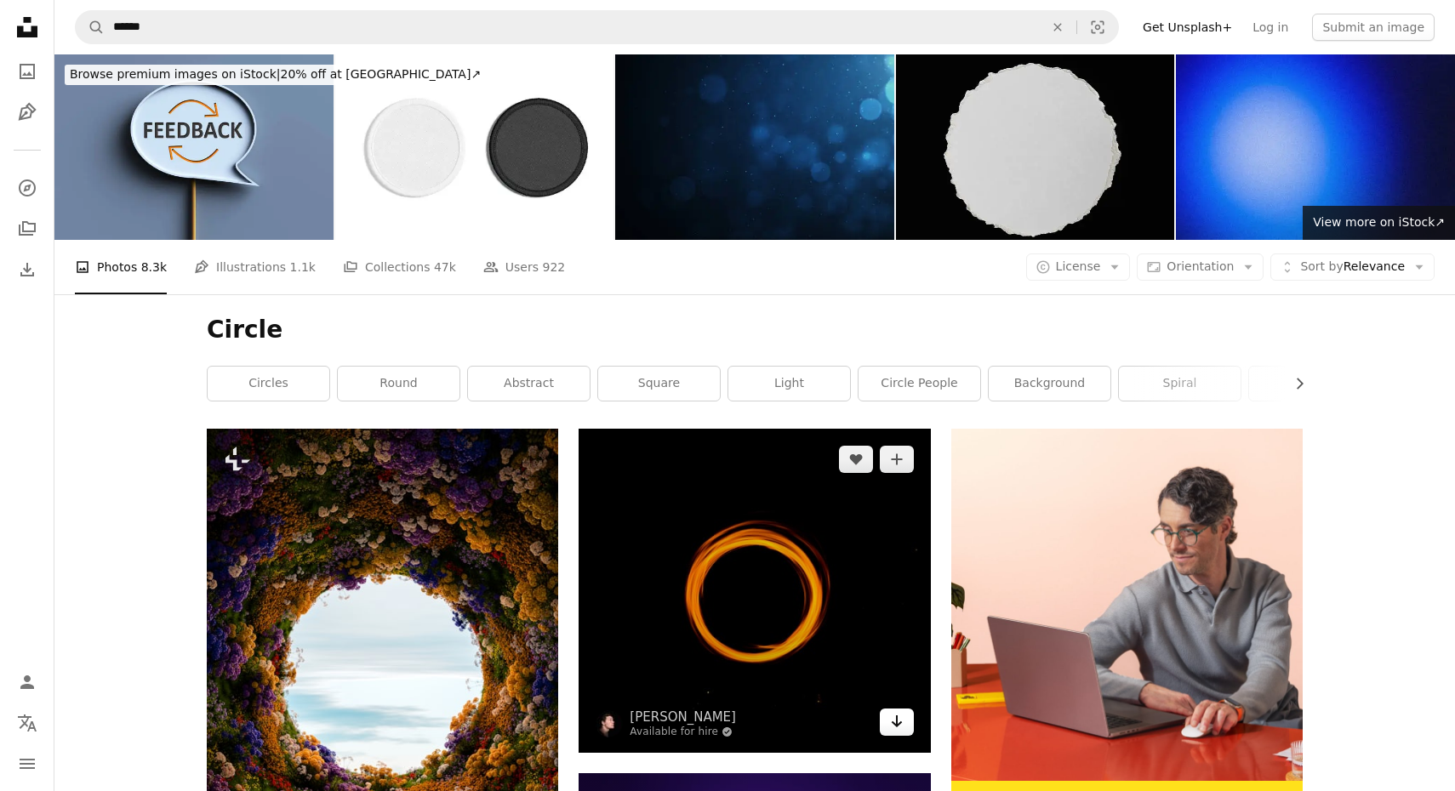
click at [899, 711] on icon "Arrow pointing down" at bounding box center [897, 721] width 14 height 20
